Goal: Information Seeking & Learning: Find specific fact

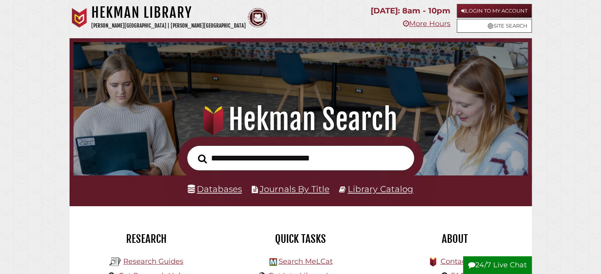
scroll to position [150, 450]
click at [224, 188] on link "Databases" at bounding box center [215, 189] width 54 height 10
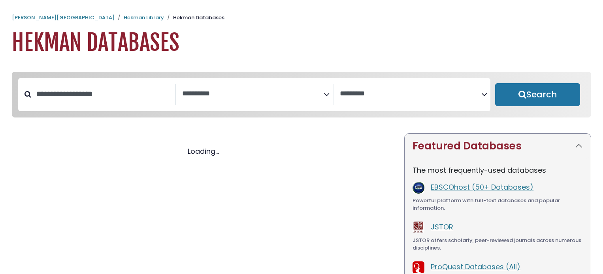
select select "Database Subject Filter"
select select "Database Vendors Filter"
select select "Database Subject Filter"
select select "Database Vendors Filter"
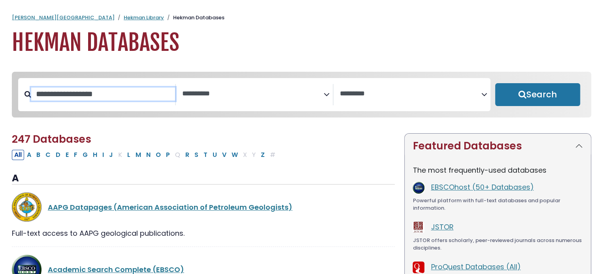
click at [103, 99] on input "Search database by title or keyword" at bounding box center [103, 94] width 144 height 13
type input "******"
click at [495, 83] on button "Search" at bounding box center [537, 94] width 85 height 23
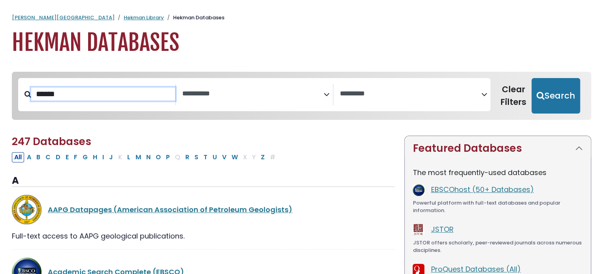
select select "Database Subject Filter"
select select "Database Vendors Filter"
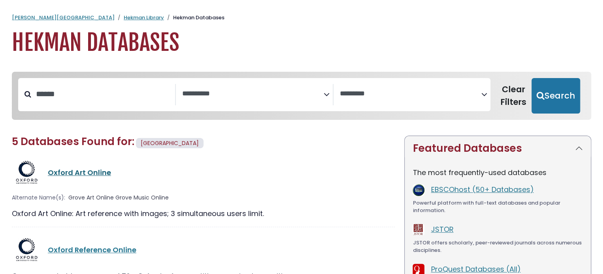
click at [68, 173] on link "Oxford Art Online" at bounding box center [79, 173] width 63 height 10
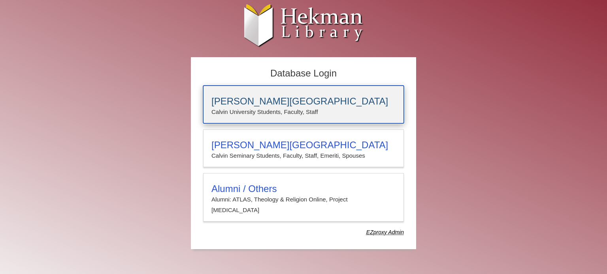
click at [250, 109] on p "Calvin University Students, Faculty, Staff" at bounding box center [303, 112] width 184 height 10
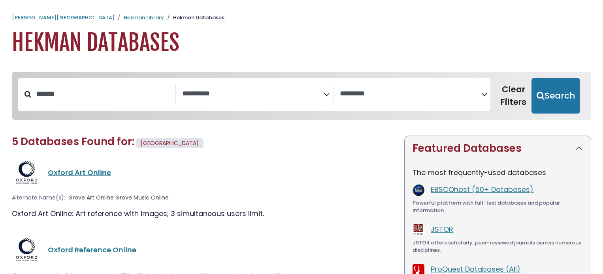
select select "Database Subject Filter"
select select "Database Vendors Filter"
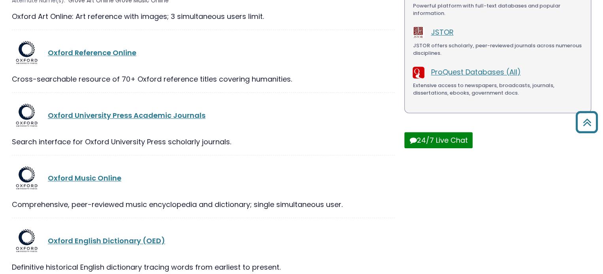
scroll to position [241, 0]
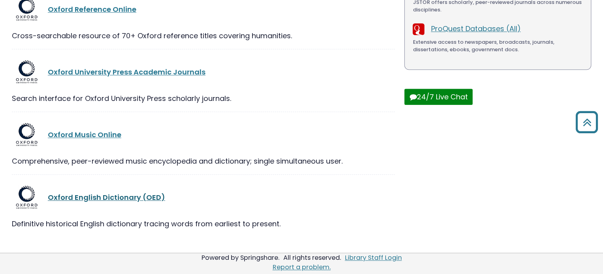
click at [124, 195] on link "Oxford English Dictionary (OED)" at bounding box center [106, 198] width 117 height 10
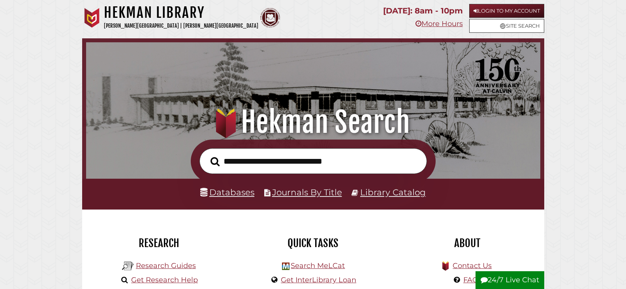
click at [245, 163] on input "text" at bounding box center [312, 161] width 227 height 26
type input "******"
click at [207, 154] on button "Search" at bounding box center [215, 161] width 17 height 14
